Goal: Task Accomplishment & Management: Use online tool/utility

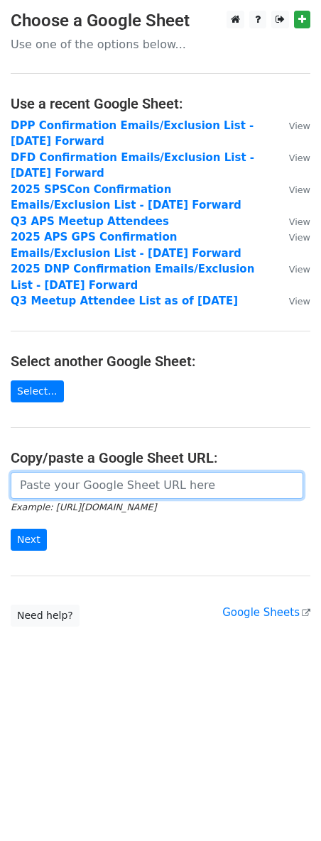
click at [68, 491] on input "url" at bounding box center [157, 485] width 292 height 27
paste input "https://docs.google.com/spreadsheets/d/1bfMSuCAfuYpWu6WX7pn57Vx7Q0JqOiCCIuiuloQ…"
type input "https://docs.google.com/spreadsheets/d/1bfMSuCAfuYpWu6WX7pn57Vx7Q0JqOiCCIuiuloQ…"
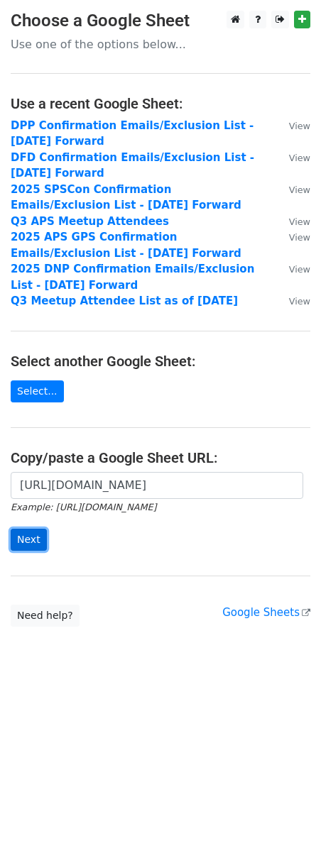
click at [28, 542] on input "Next" at bounding box center [29, 539] width 36 height 22
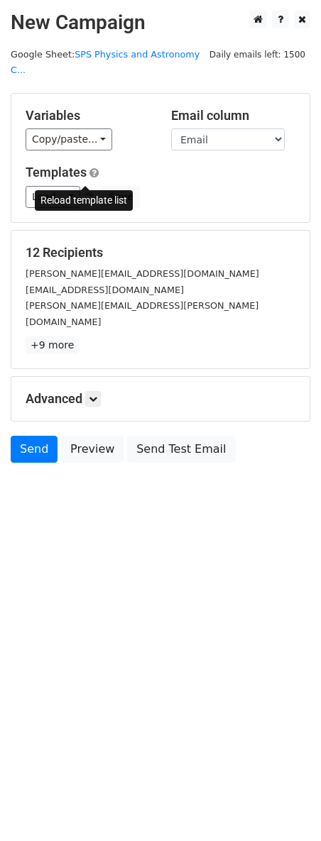
click at [85, 193] on span at bounding box center [88, 197] width 8 height 9
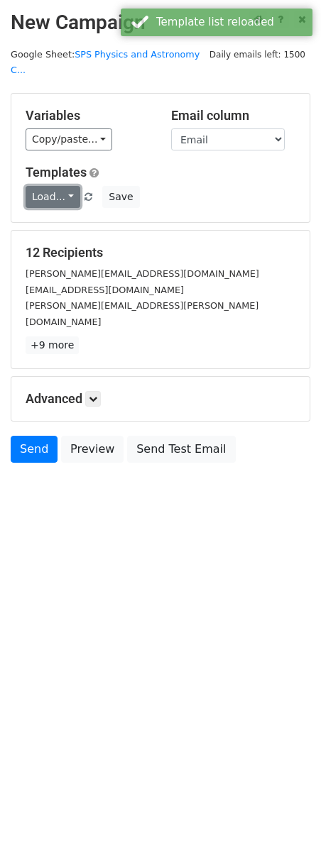
click at [65, 186] on link "Load..." at bounding box center [53, 197] width 55 height 22
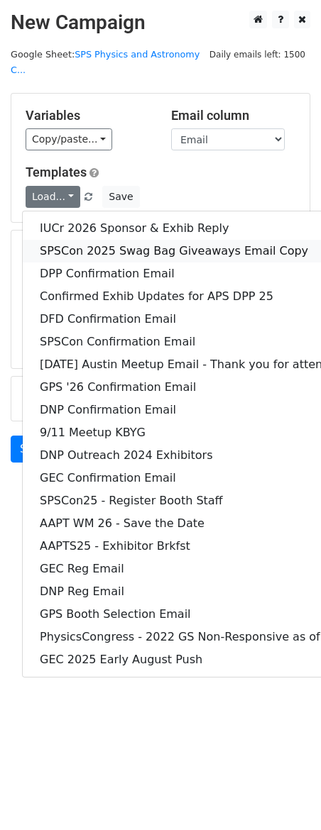
click at [206, 242] on link "SPSCon 2025 Swag Bag Giveaways Email Copy" at bounding box center [221, 251] width 397 height 23
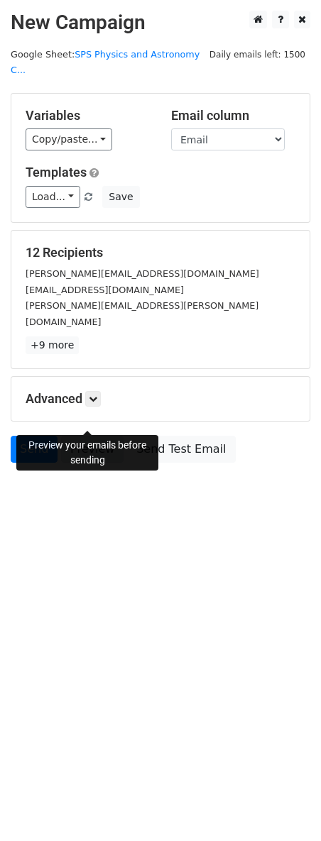
click at [105, 436] on link "Preview" at bounding box center [92, 449] width 62 height 27
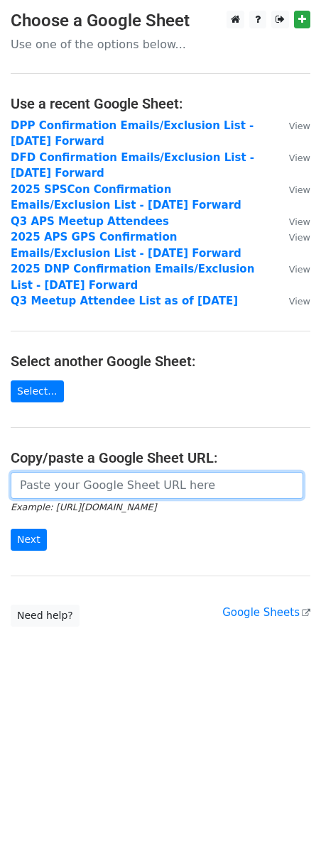
click at [51, 475] on input "url" at bounding box center [157, 485] width 292 height 27
paste input "https://docs.google.com/spreadsheets/d/1bfMSuCAfuYpWu6WX7pn57Vx7Q0JqOiCCIuiuloQ…"
type input "https://docs.google.com/spreadsheets/d/1bfMSuCAfuYpWu6WX7pn57Vx7Q0JqOiCCIuiuloQ…"
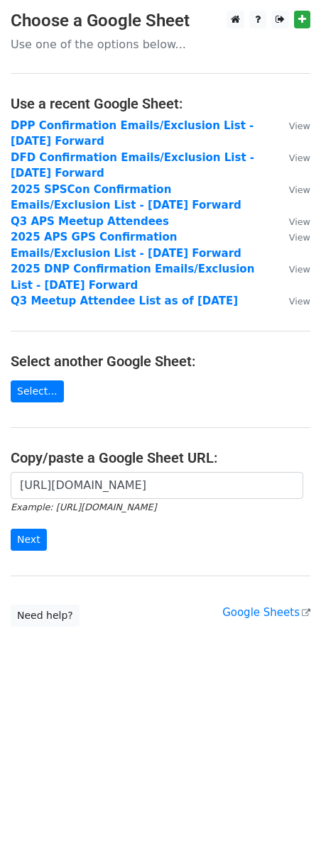
click at [20, 572] on main "Choose a Google Sheet Use one of the options below... Use a recent Google Sheet…" at bounding box center [160, 319] width 321 height 616
click at [21, 547] on input "Next" at bounding box center [29, 539] width 36 height 22
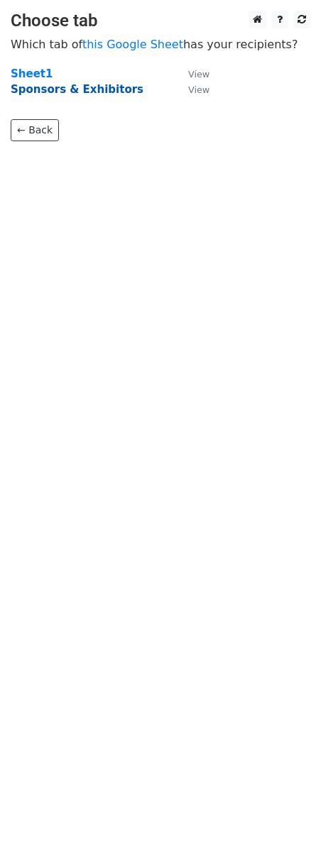
click at [70, 89] on strong "Sponsors & Exhibitors" at bounding box center [77, 89] width 133 height 13
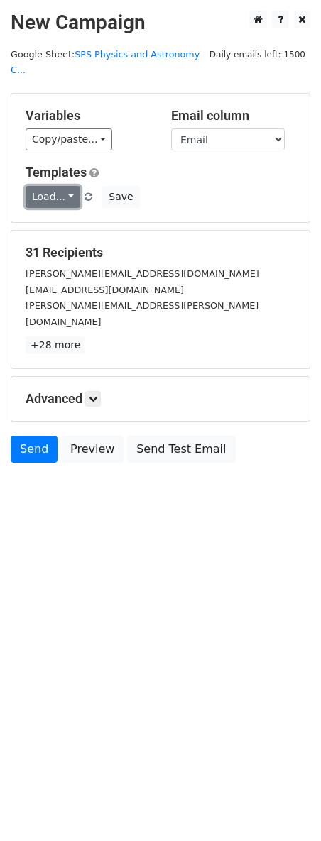
click at [45, 186] on link "Load..." at bounding box center [53, 197] width 55 height 22
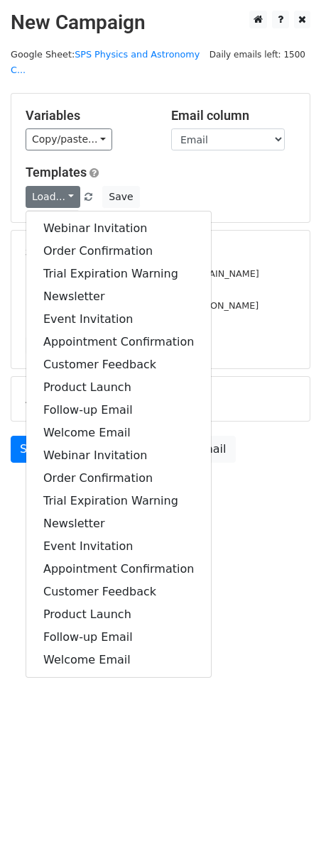
click at [167, 186] on div "Load... Webinar Invitation Order Confirmation Trial Expiration Warning Newslett…" at bounding box center [160, 197] width 291 height 22
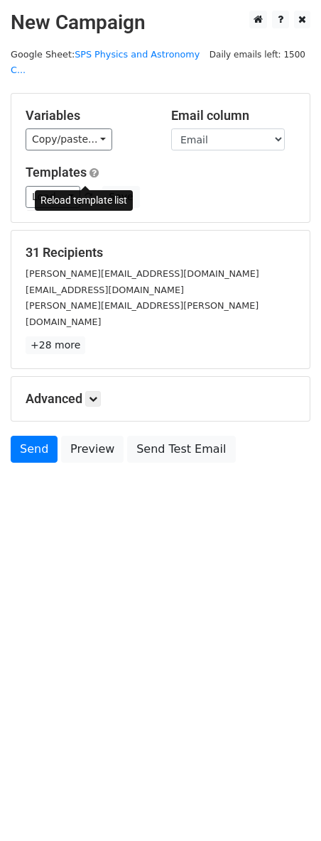
click at [85, 193] on span at bounding box center [88, 197] width 8 height 9
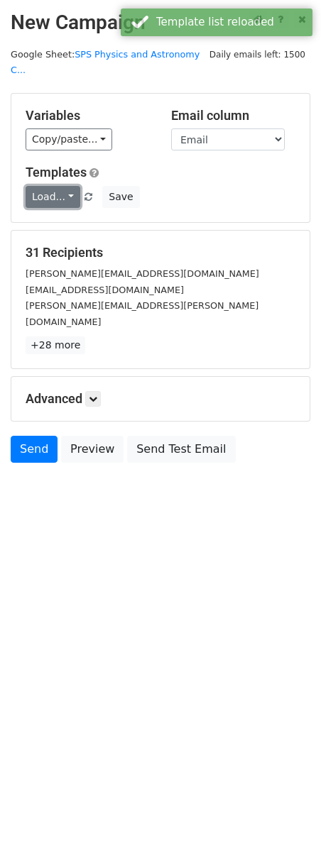
click at [42, 186] on link "Load..." at bounding box center [53, 197] width 55 height 22
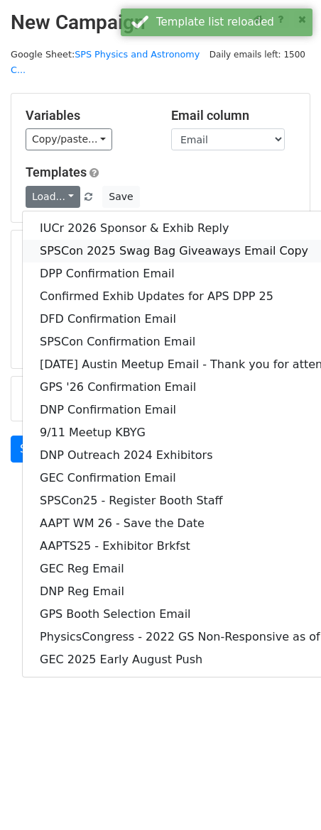
click at [74, 240] on link "SPSCon 2025 Swag Bag Giveaways Email Copy" at bounding box center [221, 251] width 397 height 23
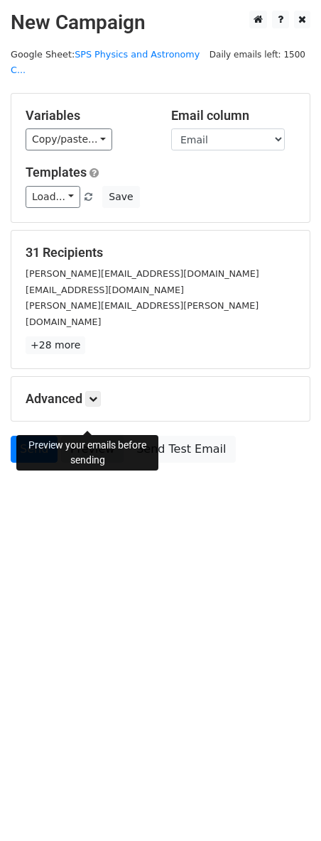
click at [86, 436] on link "Preview" at bounding box center [92, 449] width 62 height 27
click at [94, 394] on icon at bounding box center [93, 398] width 9 height 9
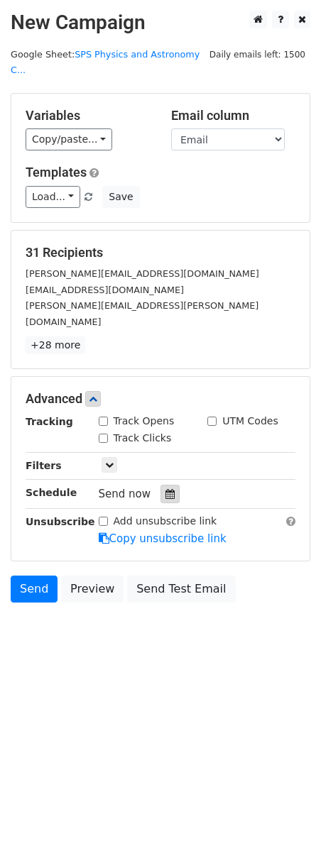
click at [166, 489] on icon at bounding box center [169, 494] width 9 height 10
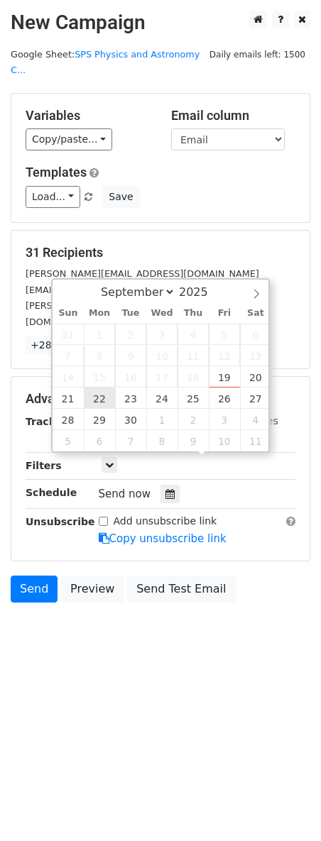
type input "[DATE] 12:00"
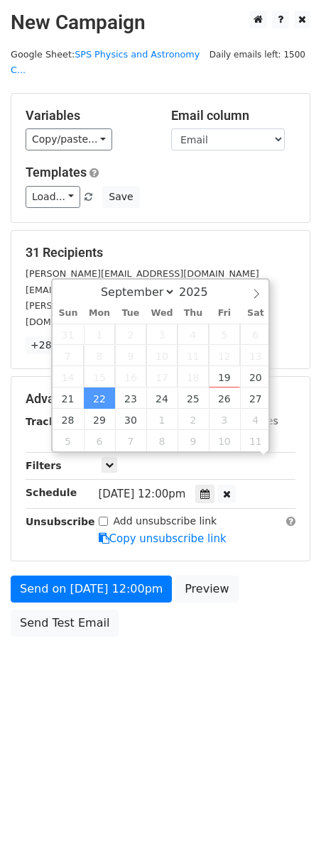
scroll to position [1, 0]
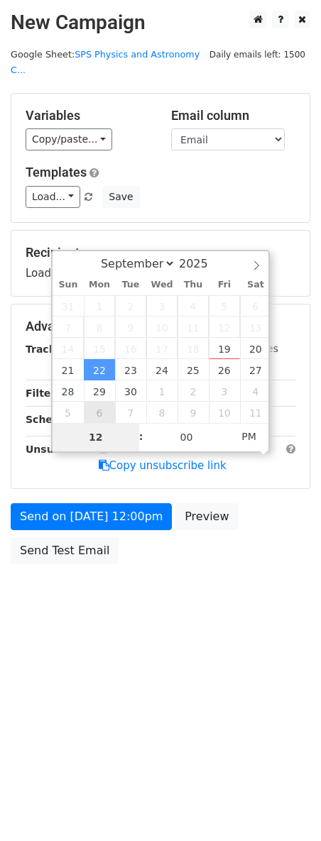
type input "8"
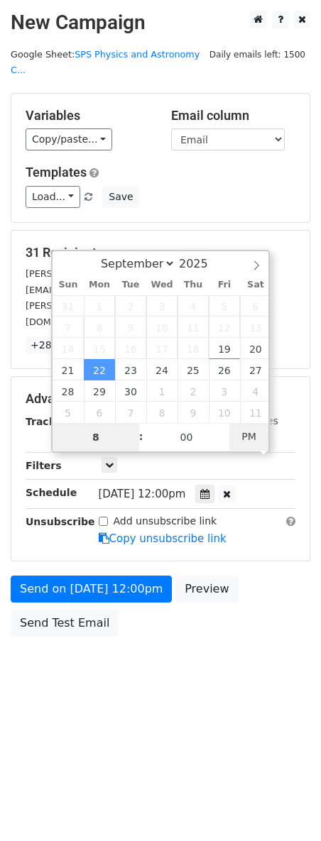
type input "[DATE] 08:00"
type input "08"
click at [243, 431] on span "PM" at bounding box center [248, 436] width 39 height 28
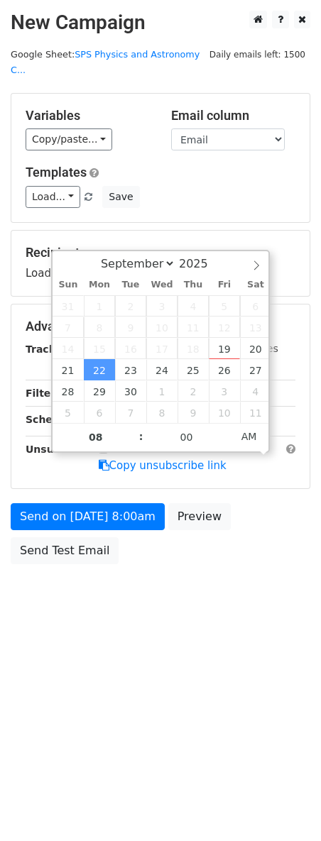
click at [179, 682] on html "New Campaign Daily emails left: 1500 Google Sheet: SPS Physics and Astronomy C.…" at bounding box center [160, 420] width 321 height 841
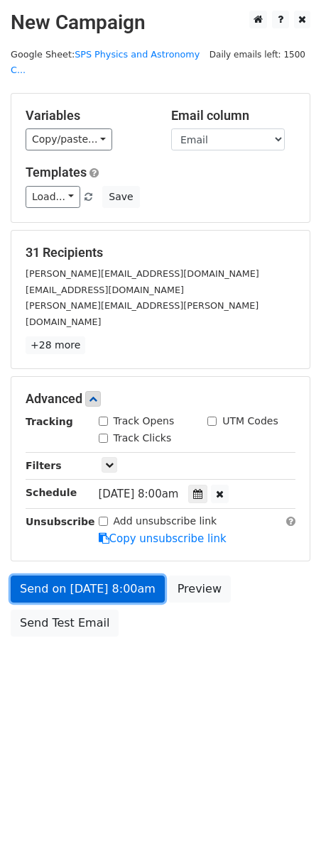
click at [123, 575] on link "Send on [DATE] 8:00am" at bounding box center [88, 588] width 154 height 27
